Goal: Transaction & Acquisition: Purchase product/service

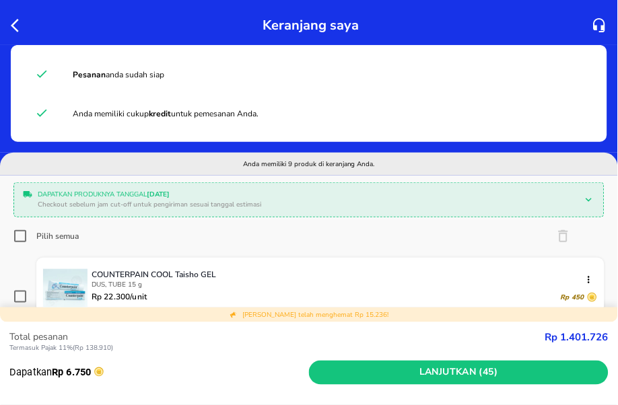
click at [15, 27] on icon "button" at bounding box center [19, 26] width 16 height 16
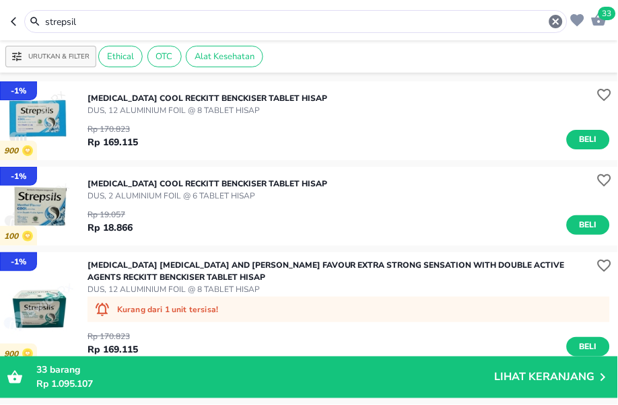
drag, startPoint x: 120, startPoint y: 18, endPoint x: -40, endPoint y: 19, distance: 159.5
click at [0, 0] on html "Halo Apotek Kondang Sehat Sejahtera, selamat datang! 33 strepsil Urutkan & Filt…" at bounding box center [309, 0] width 618 height 0
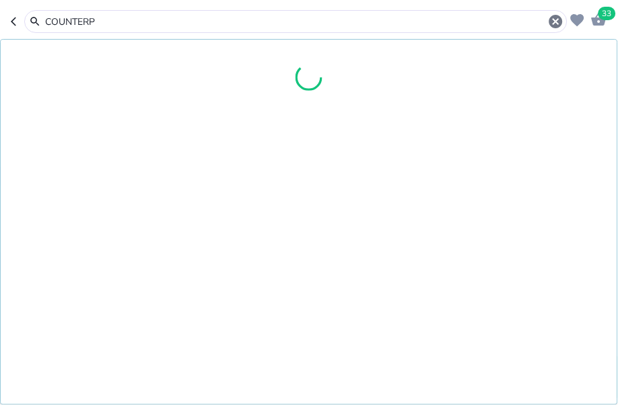
type input "COUNTERP"
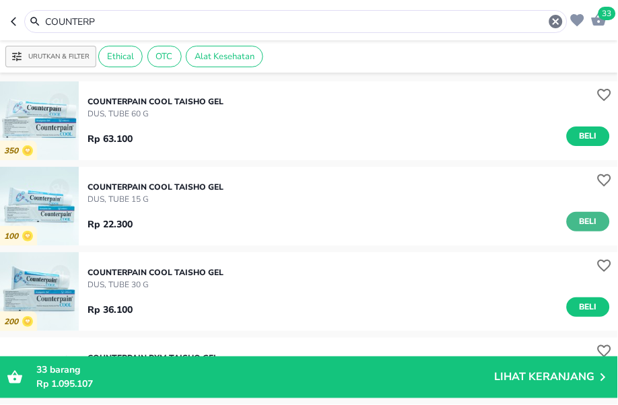
click at [586, 224] on span "Beli" at bounding box center [588, 222] width 23 height 14
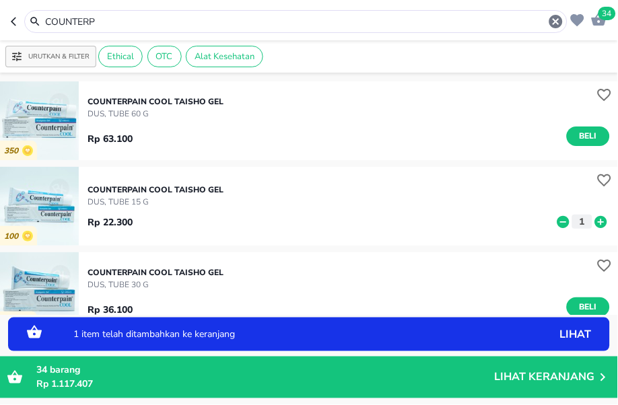
click at [595, 224] on icon at bounding box center [601, 221] width 12 height 12
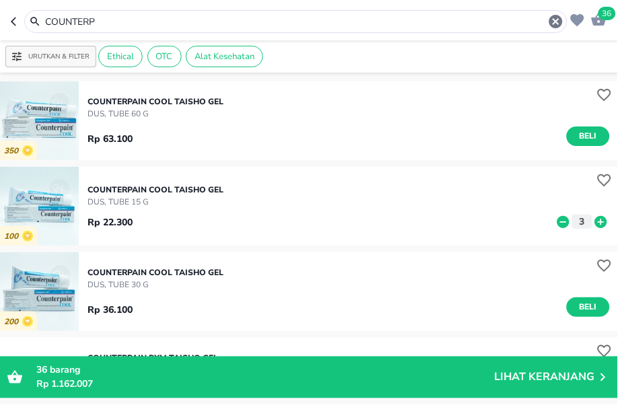
click at [128, 386] on p "Rp 1.162.007" at bounding box center [265, 385] width 458 height 14
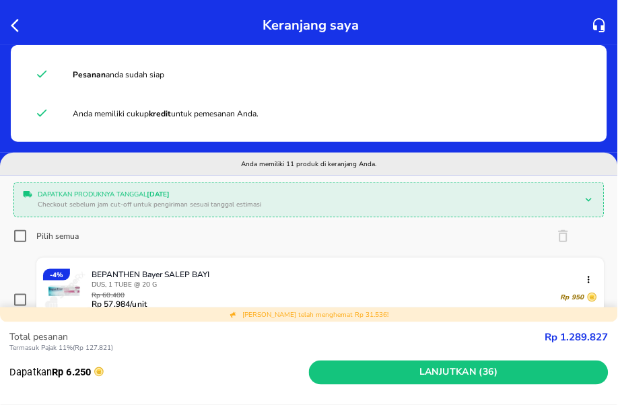
click at [15, 21] on icon "button" at bounding box center [15, 25] width 8 height 13
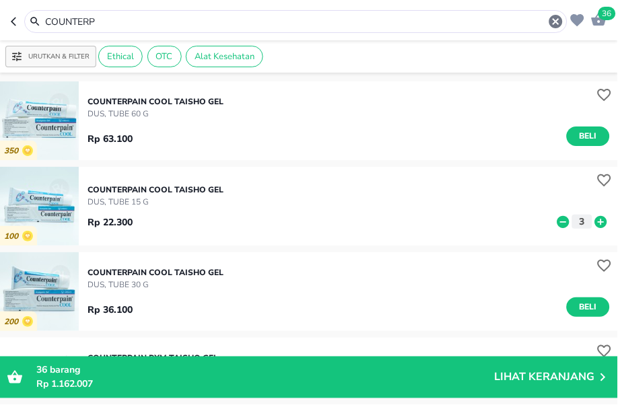
drag, startPoint x: 126, startPoint y: 20, endPoint x: -89, endPoint y: -13, distance: 217.3
click at [0, 0] on html "Halo Apotek Kondang Sehat Sejahtera, selamat datang! 36 COUNTERP Urutkan & Filt…" at bounding box center [309, 0] width 618 height 0
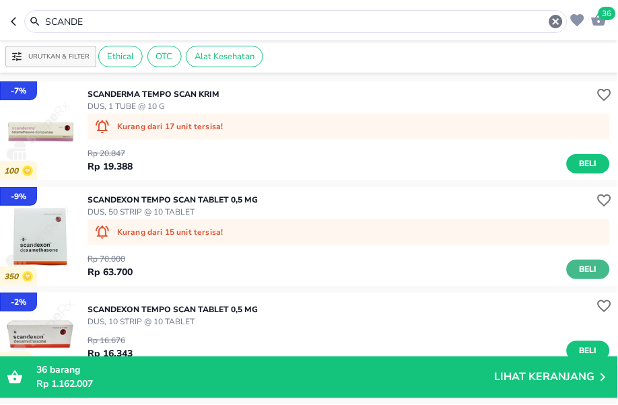
click at [590, 265] on button "Beli" at bounding box center [588, 270] width 43 height 20
drag, startPoint x: 98, startPoint y: 25, endPoint x: -42, endPoint y: 5, distance: 142.1
click at [0, 0] on html "Halo Apotek Kondang Sehat Sejahtera, selamat datang! 37 SCANDE Urutkan & Filter…" at bounding box center [309, 0] width 618 height 0
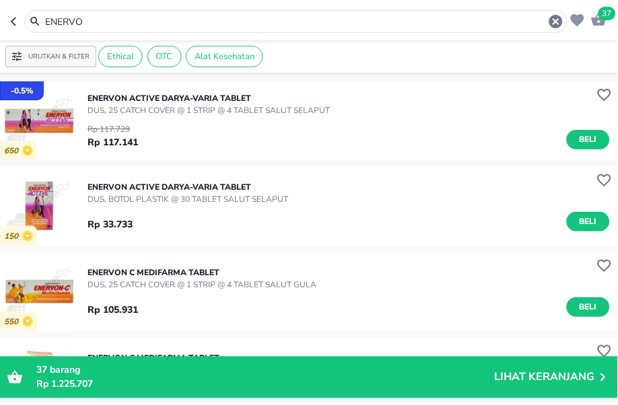
click at [586, 137] on span "Beli" at bounding box center [588, 140] width 23 height 14
drag, startPoint x: 94, startPoint y: 27, endPoint x: -73, endPoint y: 27, distance: 167.6
click at [0, 0] on html "Halo Apotek Kondang Sehat Sejahtera, selamat datang! 38 ENERVO Urutkan & Filter…" at bounding box center [309, 0] width 618 height 0
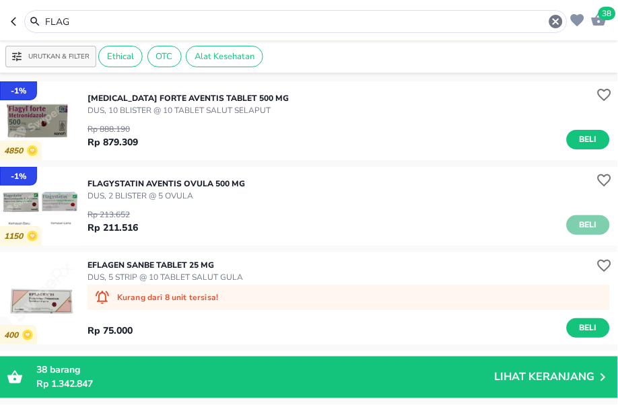
click at [587, 228] on span "Beli" at bounding box center [588, 225] width 23 height 14
click at [13, 12] on button "button" at bounding box center [17, 21] width 13 height 23
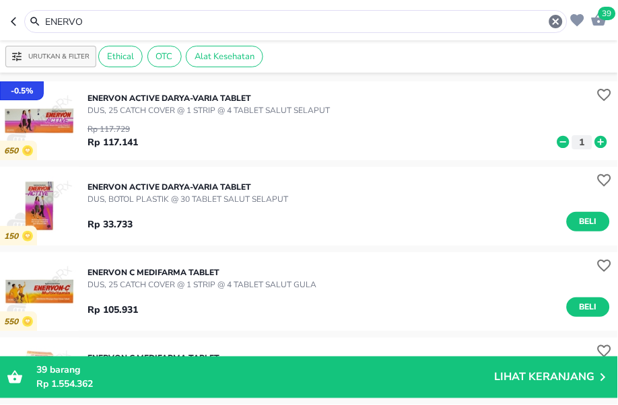
click at [92, 18] on input "ENERVO" at bounding box center [296, 22] width 504 height 14
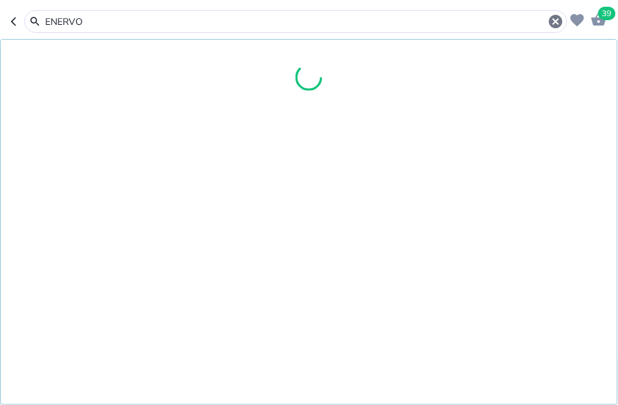
click at [97, 20] on input "ENERVO" at bounding box center [296, 22] width 504 height 14
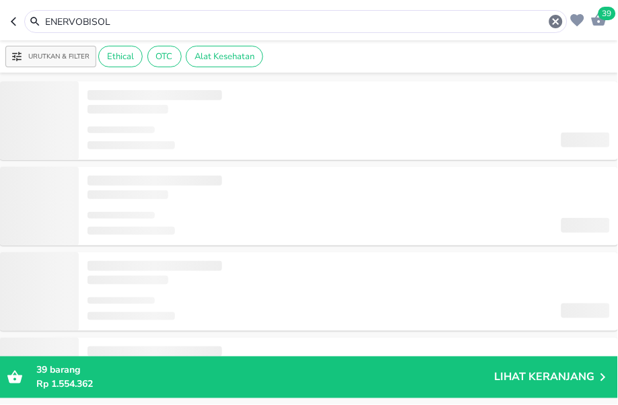
drag, startPoint x: 116, startPoint y: 20, endPoint x: -37, endPoint y: 5, distance: 153.6
click at [0, 0] on html "Halo Apotek Kondang Sehat Sejahtera, selamat datang! 39 ENERVOBISOL Urutkan & F…" at bounding box center [309, 0] width 618 height 0
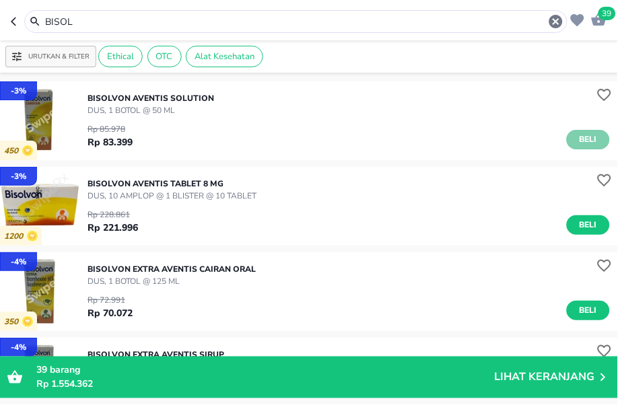
click at [577, 143] on span "Beli" at bounding box center [588, 140] width 23 height 14
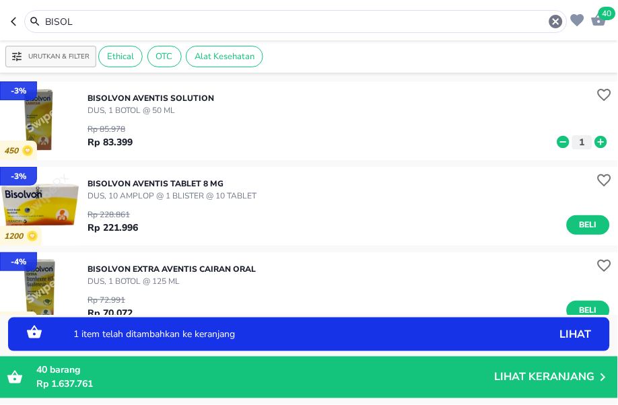
click at [595, 139] on icon at bounding box center [601, 142] width 12 height 12
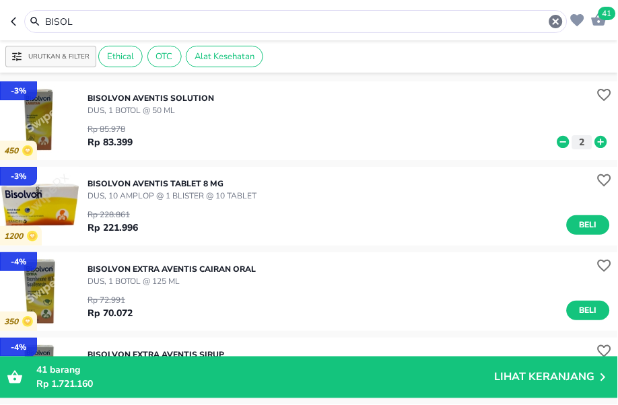
drag, startPoint x: 83, startPoint y: 22, endPoint x: -80, endPoint y: -11, distance: 166.4
click at [0, 0] on html "Halo Apotek Kondang Sehat Sejahtera, selamat datang! 41 BISOL Urutkan & Filter …" at bounding box center [309, 0] width 618 height 0
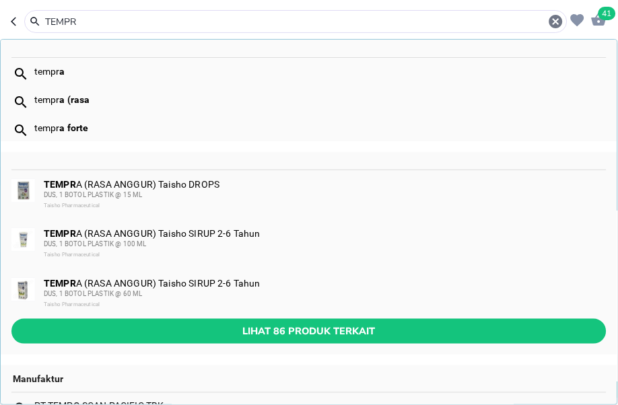
type input "TEMPR"
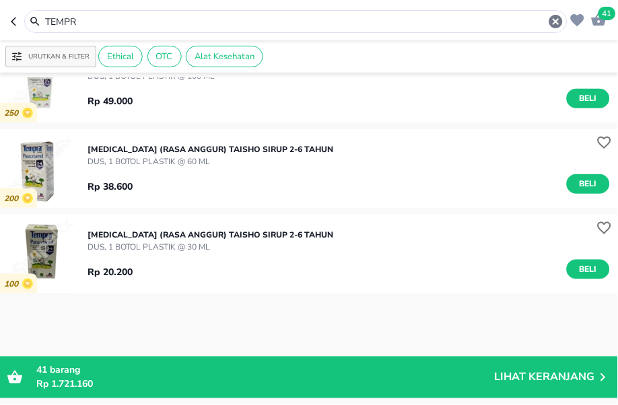
scroll to position [149, 0]
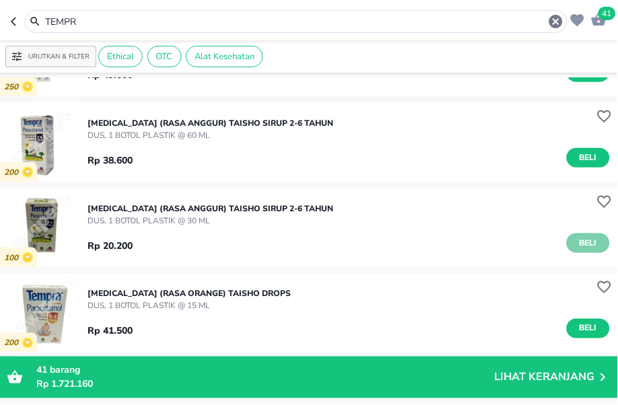
click at [578, 243] on span "Beli" at bounding box center [588, 243] width 23 height 14
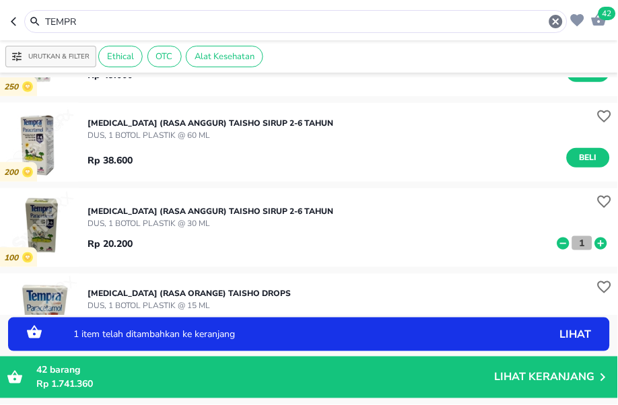
click at [576, 241] on p "1" at bounding box center [582, 243] width 12 height 14
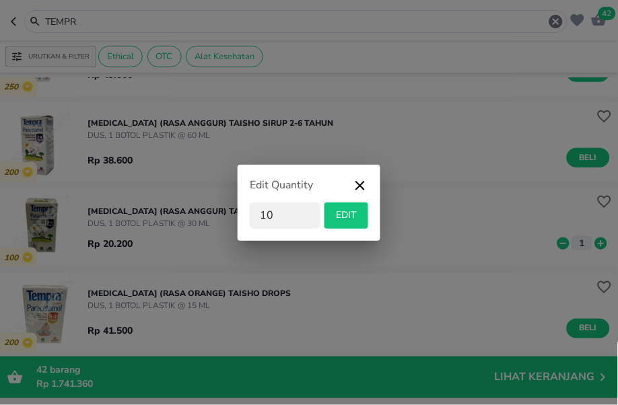
type input "10"
click at [349, 220] on span "EDIT" at bounding box center [346, 215] width 33 height 17
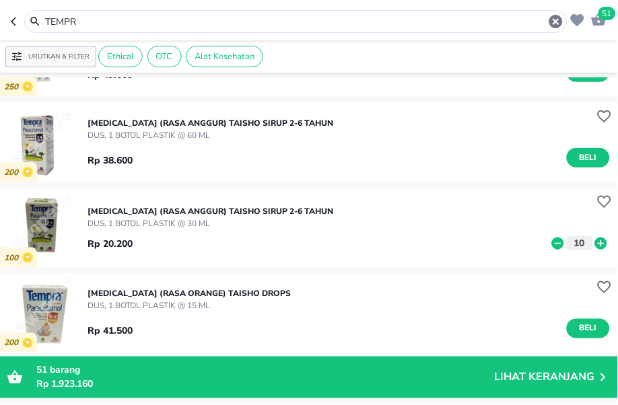
drag, startPoint x: 78, startPoint y: 24, endPoint x: -39, endPoint y: 22, distance: 117.2
click at [0, 0] on html "Halo Apotek Kondang Sehat Sejahtera, selamat datang! 51 TEMPR Urutkan & Filter …" at bounding box center [309, 0] width 618 height 0
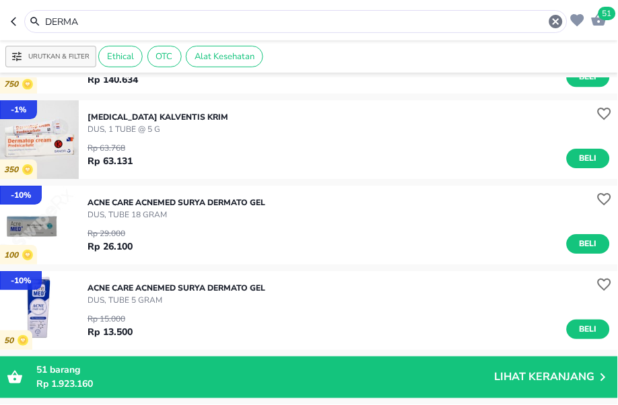
scroll to position [673, 0]
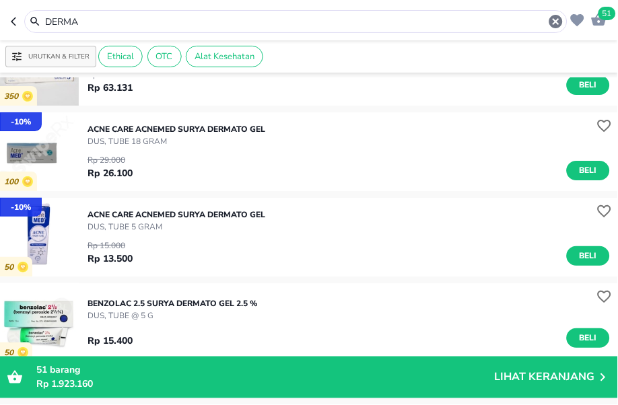
drag, startPoint x: 145, startPoint y: 27, endPoint x: -10, endPoint y: 20, distance: 155.0
click at [0, 0] on html "Halo Apotek Kondang Sehat Sejahtera, selamat datang! 51 DERMA Urutkan & Filter …" at bounding box center [309, 0] width 618 height 0
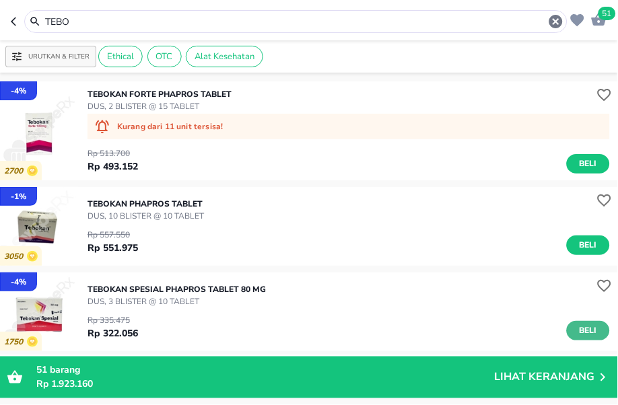
click at [588, 331] on button "Beli" at bounding box center [588, 331] width 43 height 20
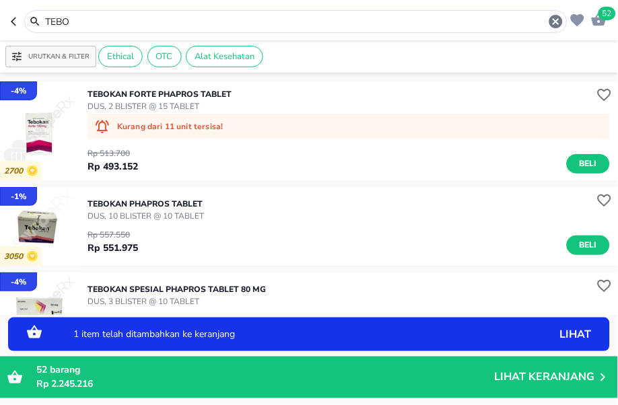
drag, startPoint x: 98, startPoint y: 21, endPoint x: -83, endPoint y: 11, distance: 181.3
click at [0, 0] on html "Halo Apotek Kondang Sehat Sejahtera, selamat datang! 52 TEBO Urutkan & Filter E…" at bounding box center [309, 0] width 618 height 0
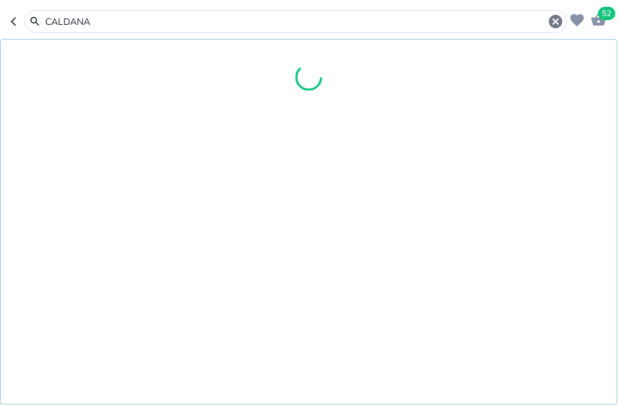
type input "CALDANA"
